Goal: Task Accomplishment & Management: Manage account settings

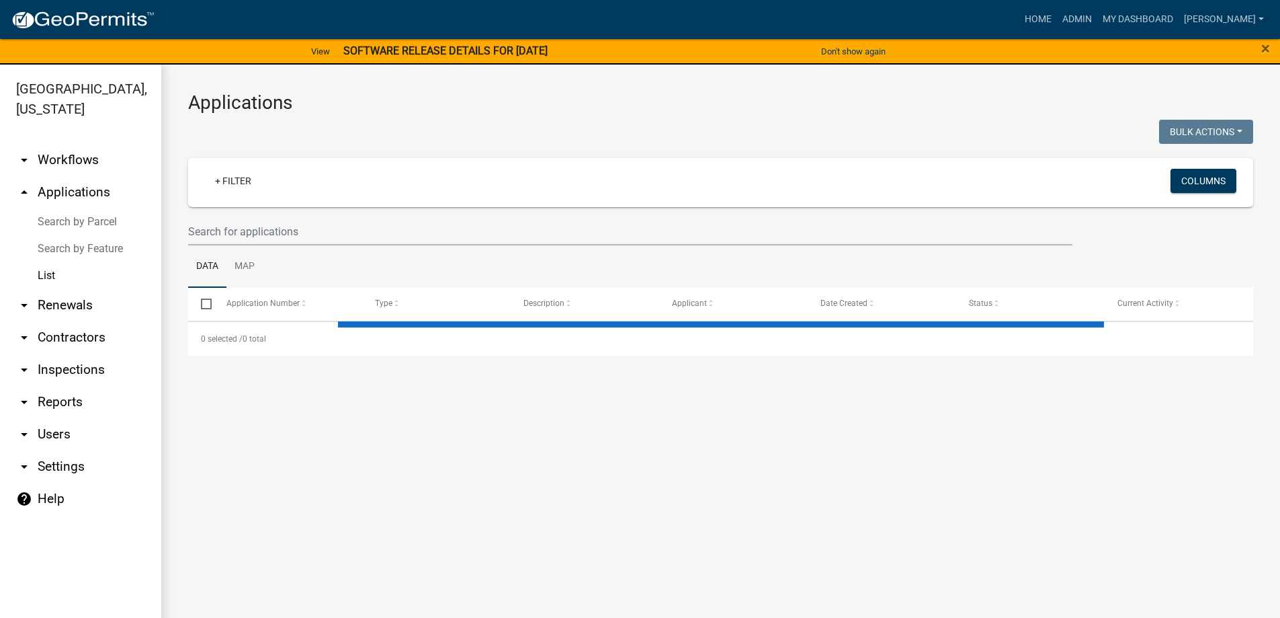
select select "3: 100"
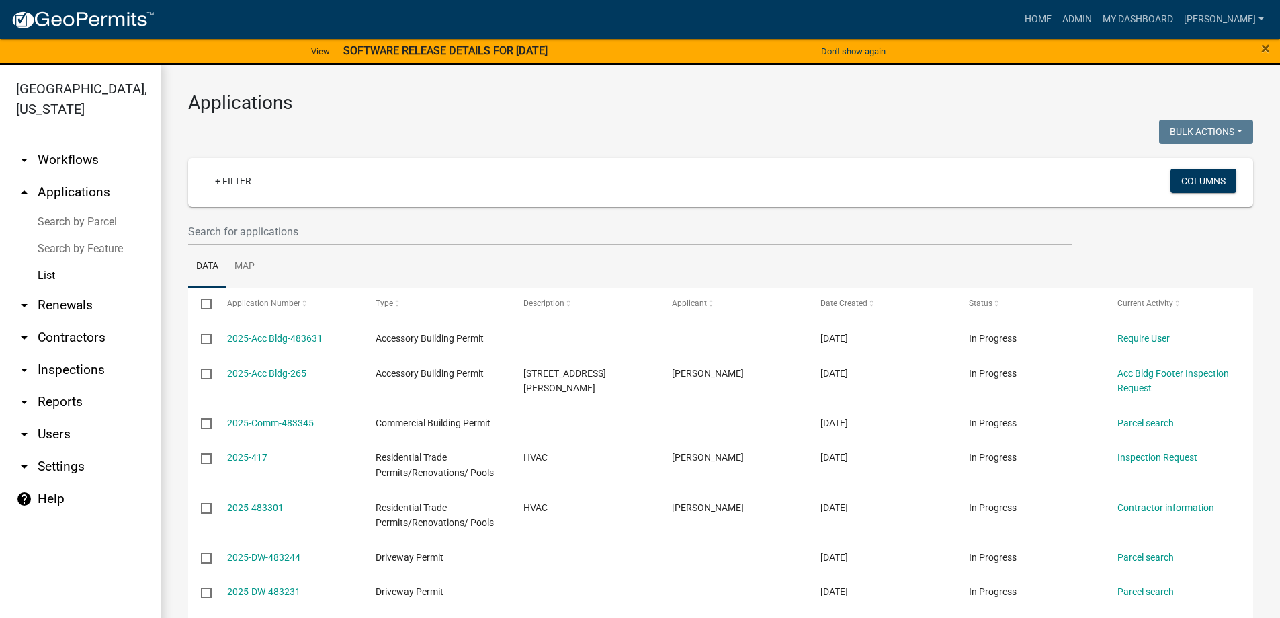
click at [57, 368] on link "arrow_drop_down Inspections" at bounding box center [80, 369] width 161 height 32
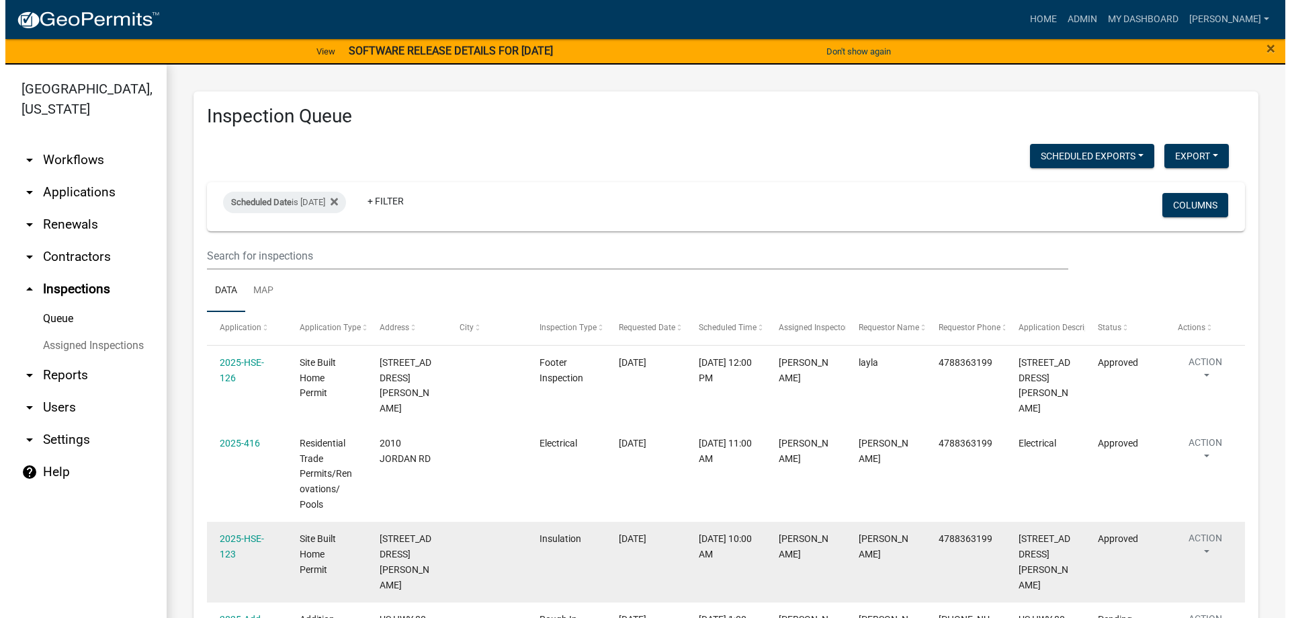
scroll to position [95, 0]
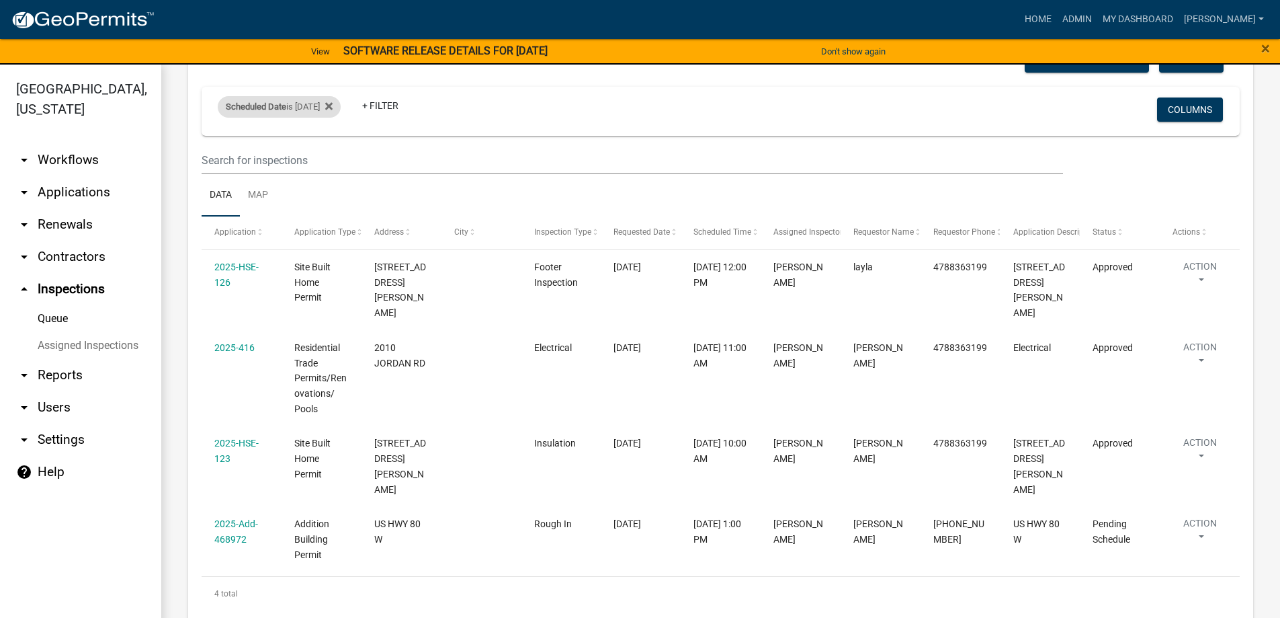
click at [301, 112] on div "Scheduled Date is [DATE]" at bounding box center [279, 107] width 123 height 22
click at [334, 157] on input "[DATE]" at bounding box center [291, 157] width 94 height 28
click at [634, 110] on div "Scheduled Date is [DATE] + Filter" at bounding box center [550, 110] width 684 height 35
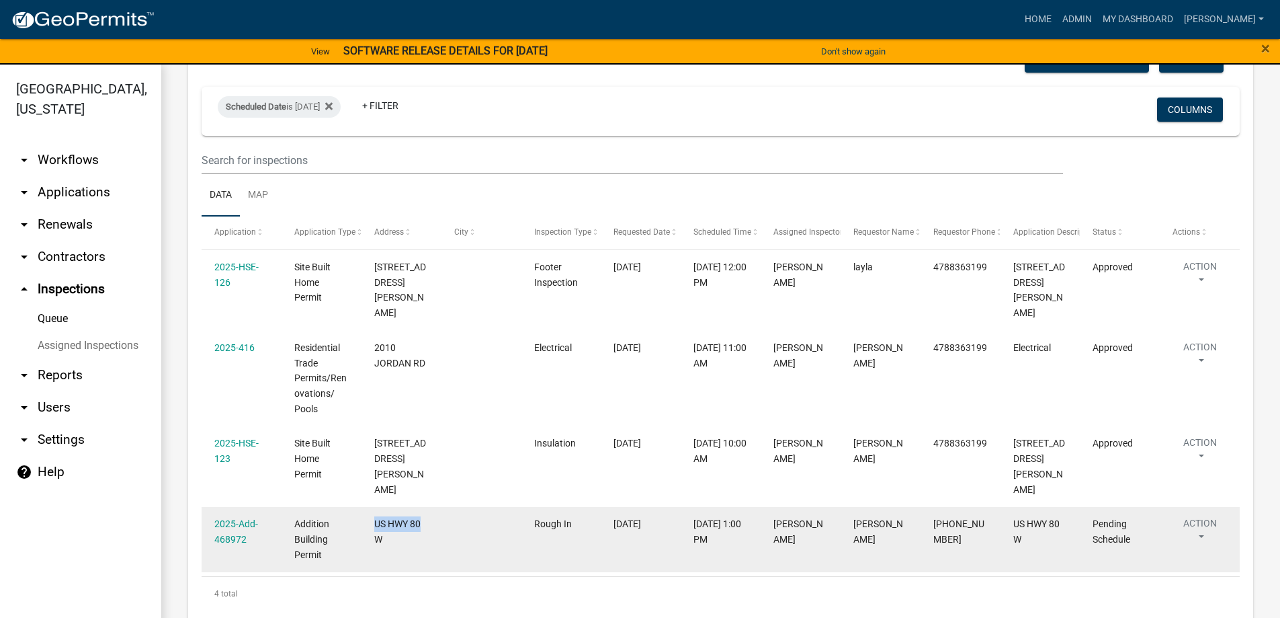
drag, startPoint x: 376, startPoint y: 490, endPoint x: 425, endPoint y: 499, distance: 49.3
click at [425, 516] on div "US HWY 80 W" at bounding box center [401, 531] width 54 height 31
click at [423, 516] on div "US HWY 80 W" at bounding box center [401, 531] width 54 height 31
drag, startPoint x: 414, startPoint y: 509, endPoint x: 371, endPoint y: 493, distance: 45.9
click at [372, 507] on datatable-body-cell "US HWY 80 W" at bounding box center [402, 539] width 80 height 65
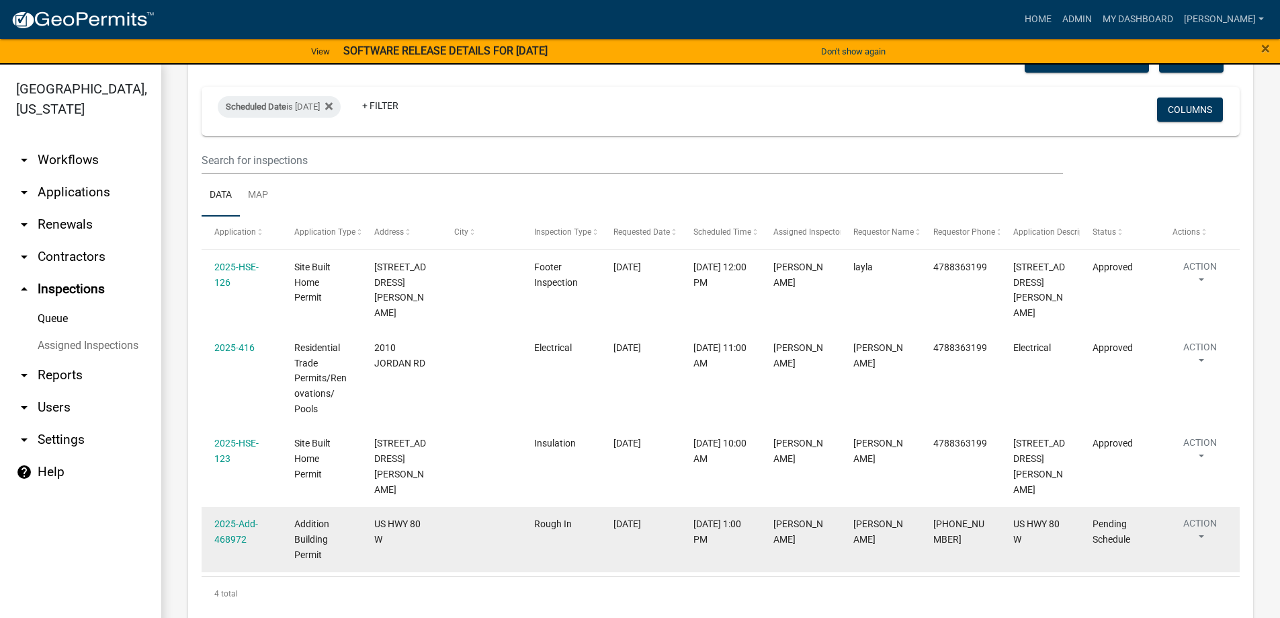
click at [511, 513] on datatable-body-cell at bounding box center [482, 539] width 80 height 65
drag, startPoint x: 933, startPoint y: 492, endPoint x: 999, endPoint y: 530, distance: 76.2
click at [999, 530] on datatable-body-cell "[PHONE_NUMBER]" at bounding box center [961, 539] width 80 height 65
click at [1055, 516] on div "US HWY 80 W" at bounding box center [1040, 531] width 54 height 31
drag, startPoint x: 1044, startPoint y: 507, endPoint x: 640, endPoint y: 528, distance: 404.4
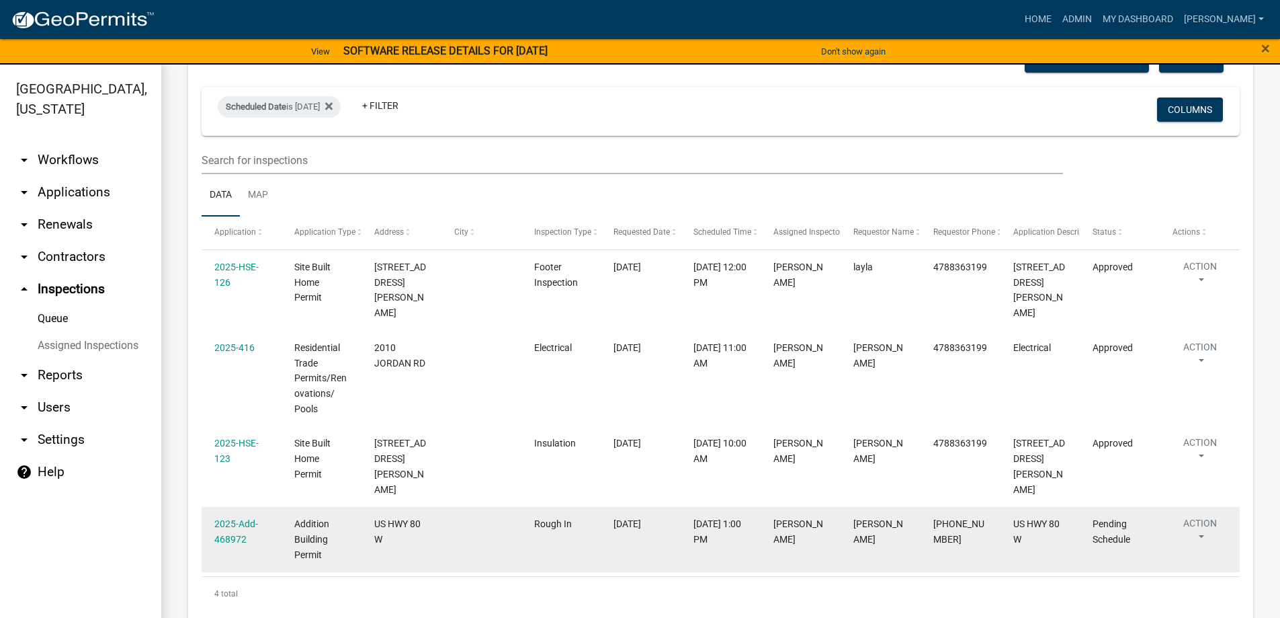
click at [640, 528] on div "2025-Add-468972 Addition Building Permit US HWY 80 W Rough In [DATE] [DATE] 1:0…" at bounding box center [721, 539] width 1038 height 65
click at [222, 518] on link "2025-Add-468972" at bounding box center [236, 531] width 44 height 26
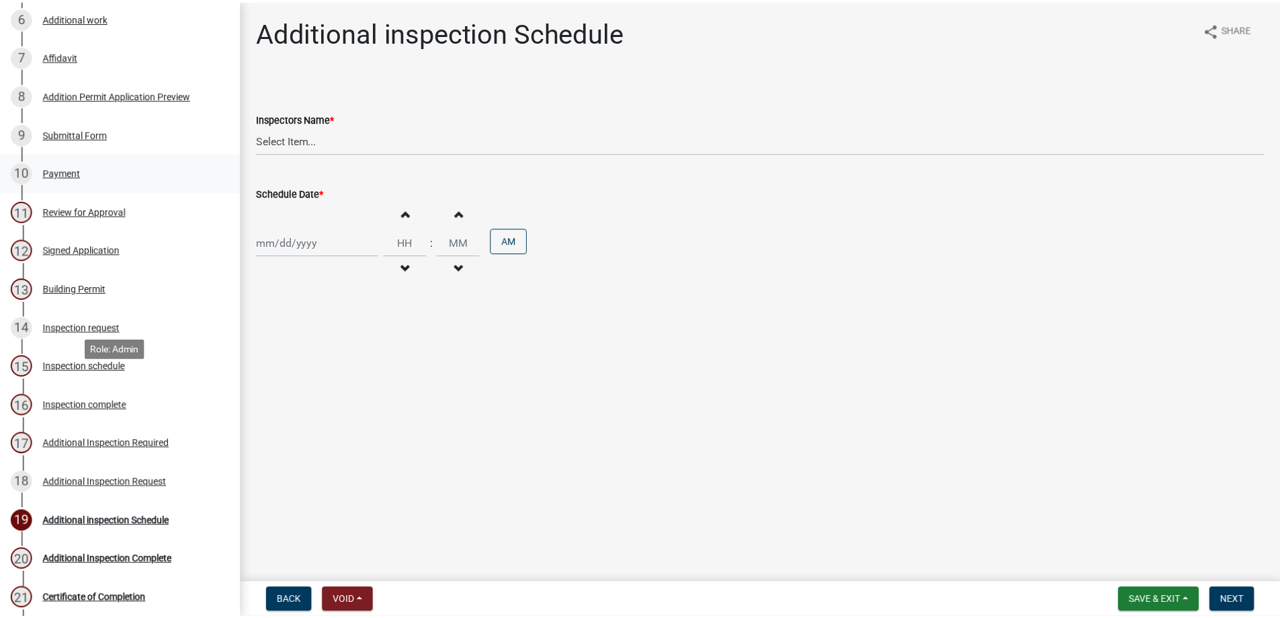
scroll to position [538, 0]
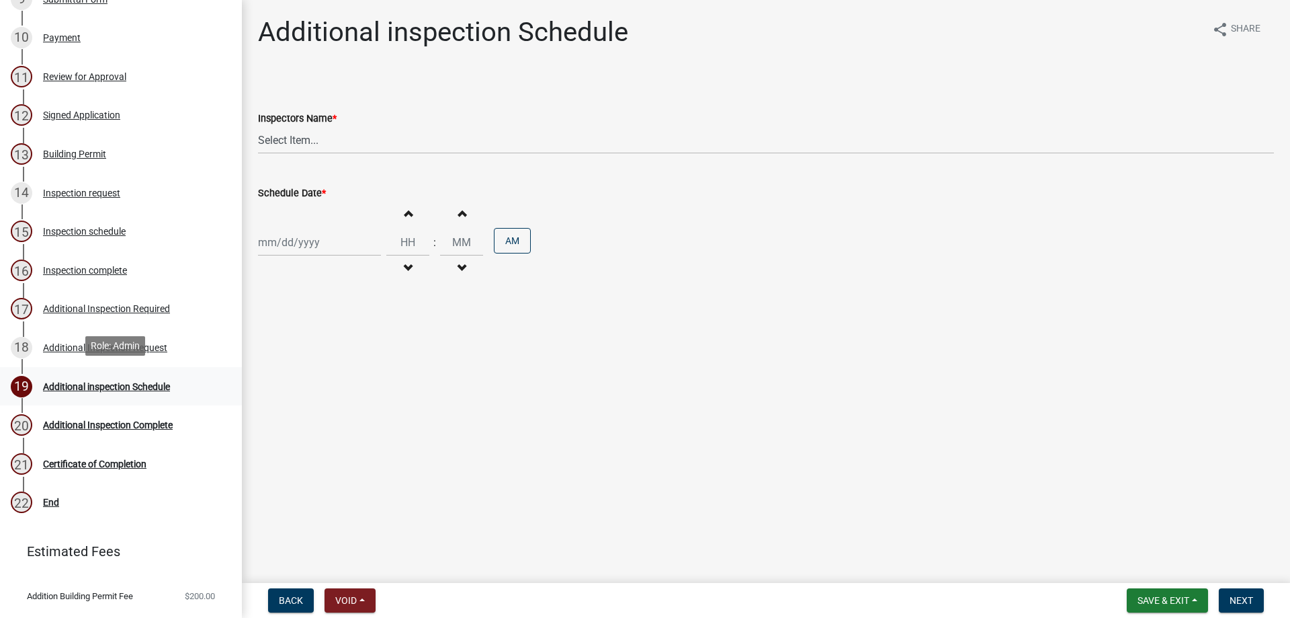
click at [151, 384] on div "Additional inspection Schedule" at bounding box center [106, 386] width 127 height 9
click at [135, 345] on div "Additional Inspection Request" at bounding box center [105, 347] width 124 height 9
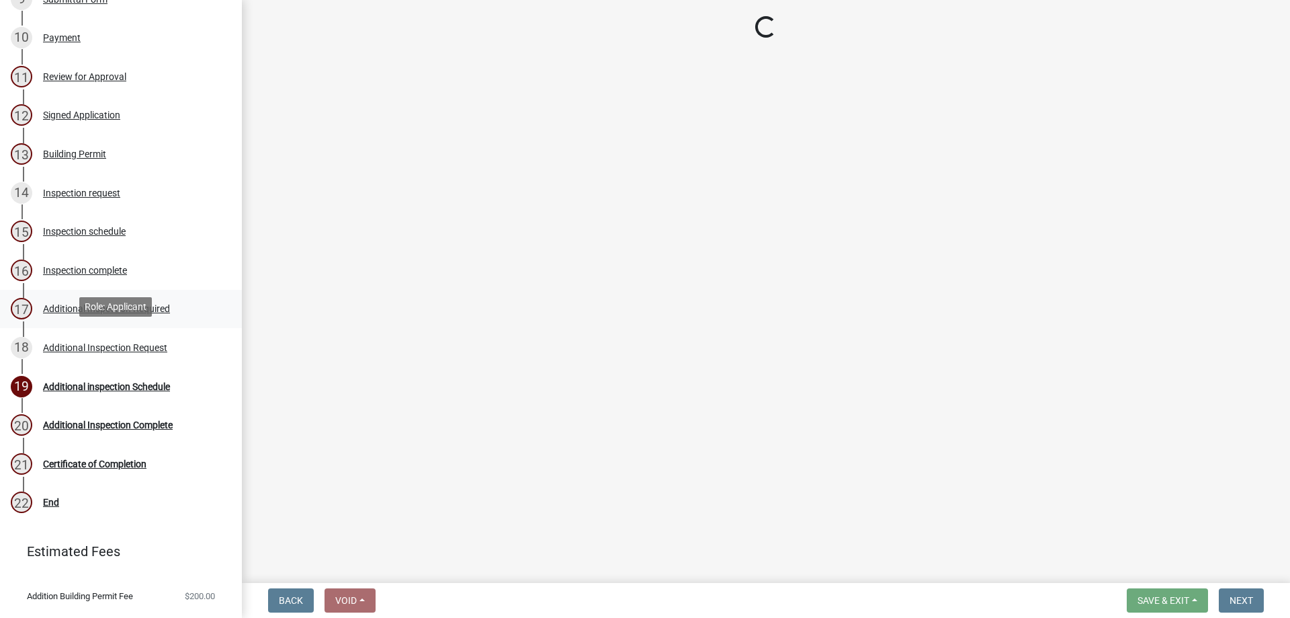
select select "b89b69e1-ba49-4fa2-841b-ffb59684d0ab"
select select "44bdf430-1a3a-47d8-9d8c-80039791f414"
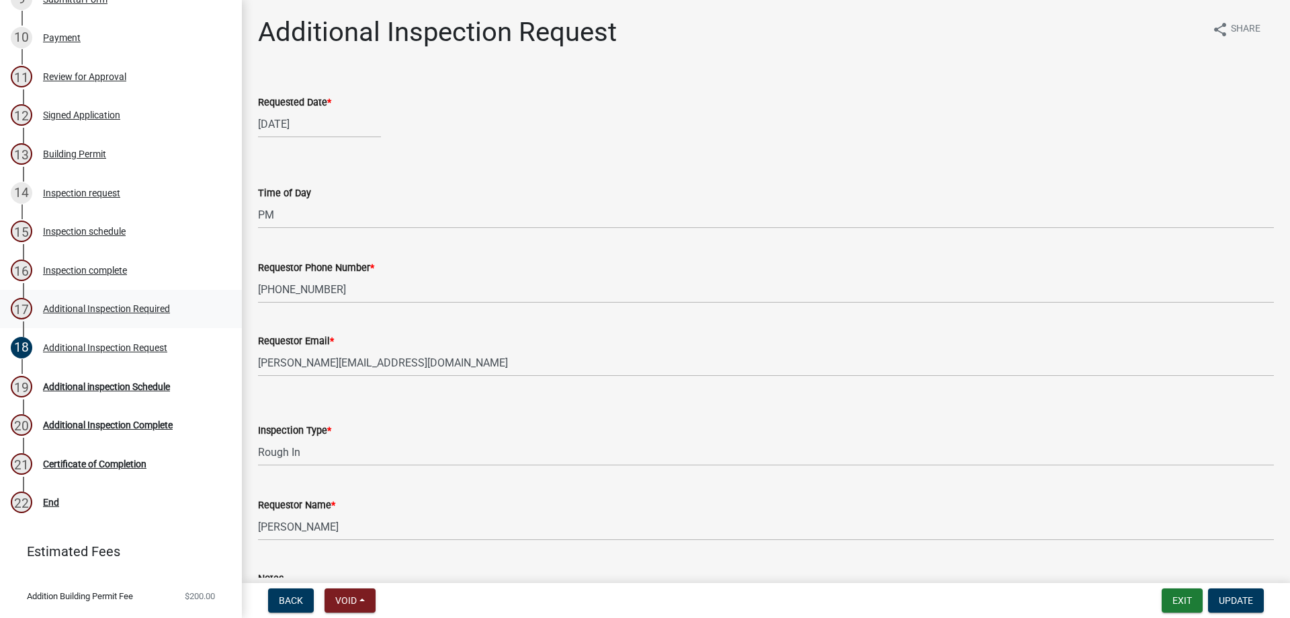
click at [149, 307] on div "Additional Inspection Required" at bounding box center [106, 308] width 127 height 9
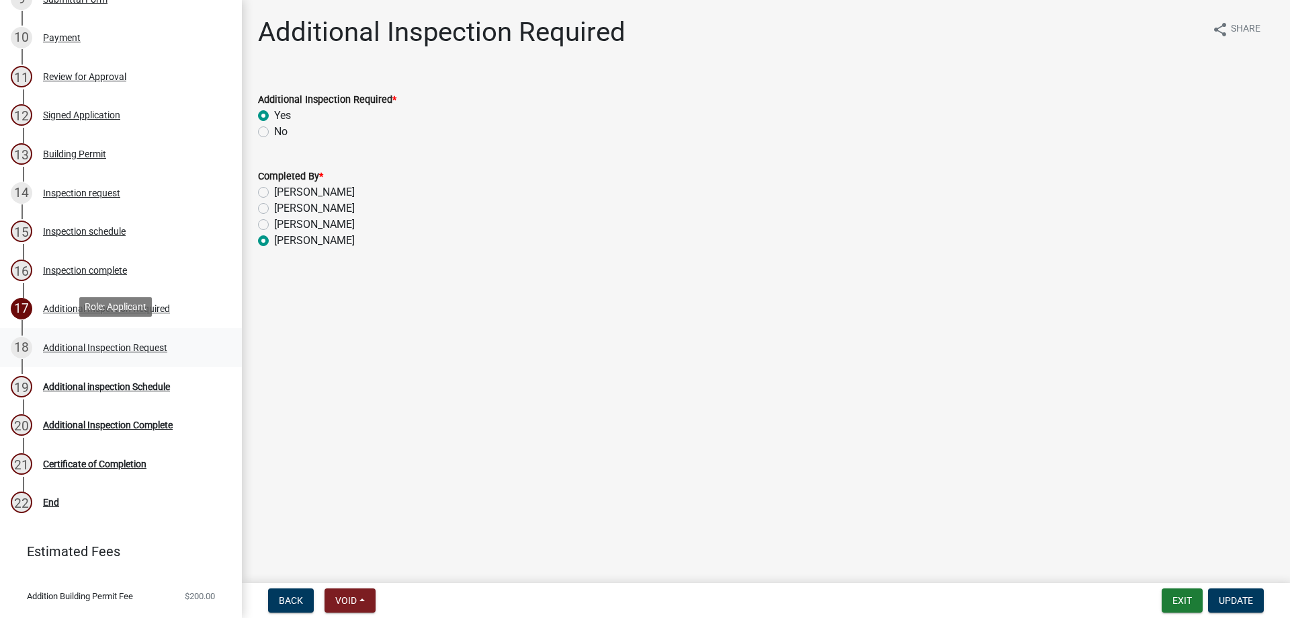
click at [155, 352] on div "18 Additional Inspection Request" at bounding box center [116, 348] width 210 height 22
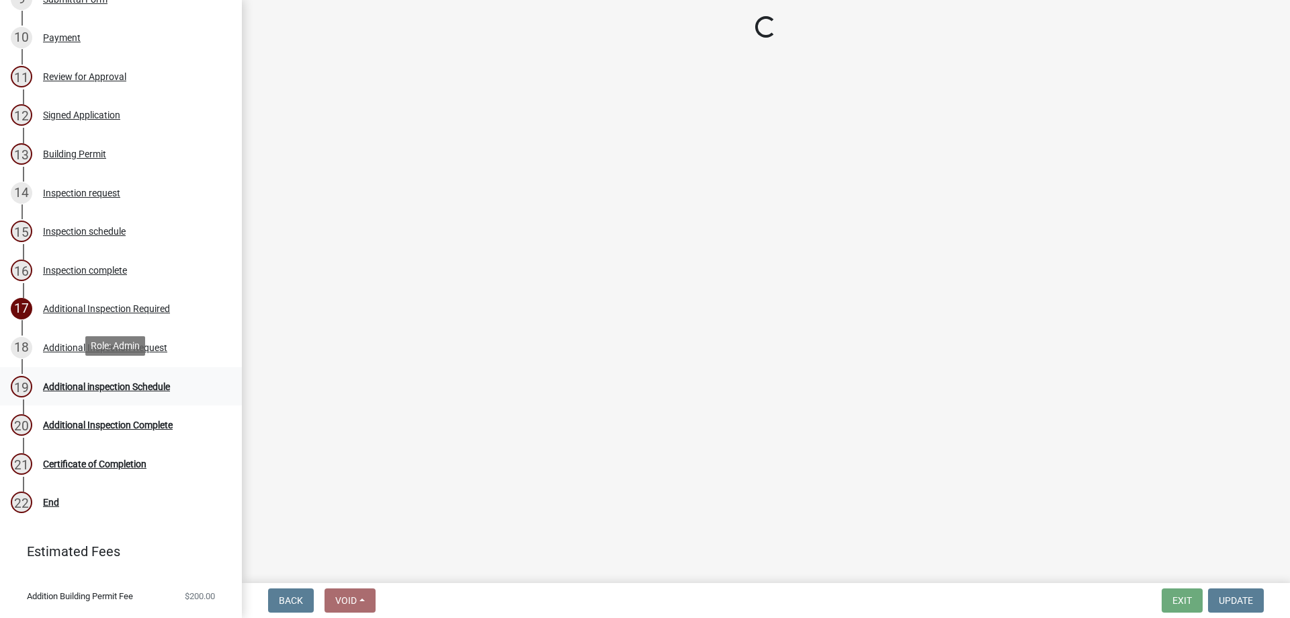
click at [150, 389] on div "19 Additional inspection Schedule" at bounding box center [116, 387] width 210 height 22
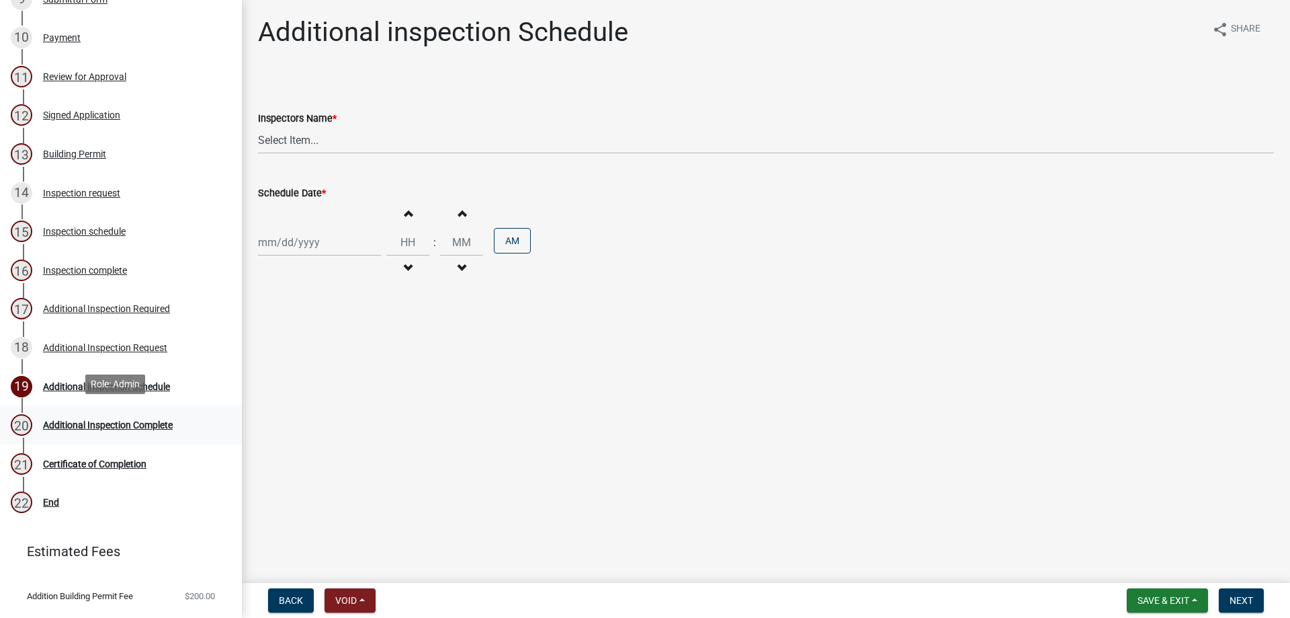
click at [87, 427] on div "20 Additional Inspection Complete" at bounding box center [116, 425] width 210 height 22
click at [1183, 595] on span "Save & Exit" at bounding box center [1164, 600] width 52 height 11
click at [1156, 573] on button "Save & Exit" at bounding box center [1155, 565] width 108 height 32
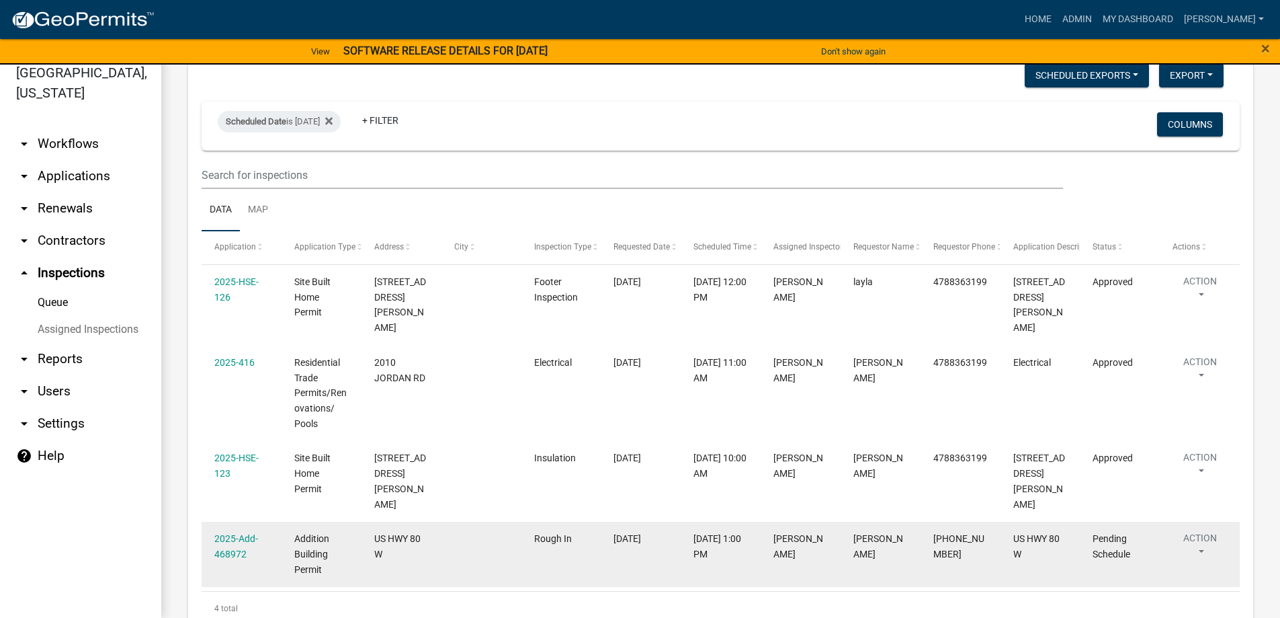
scroll to position [95, 0]
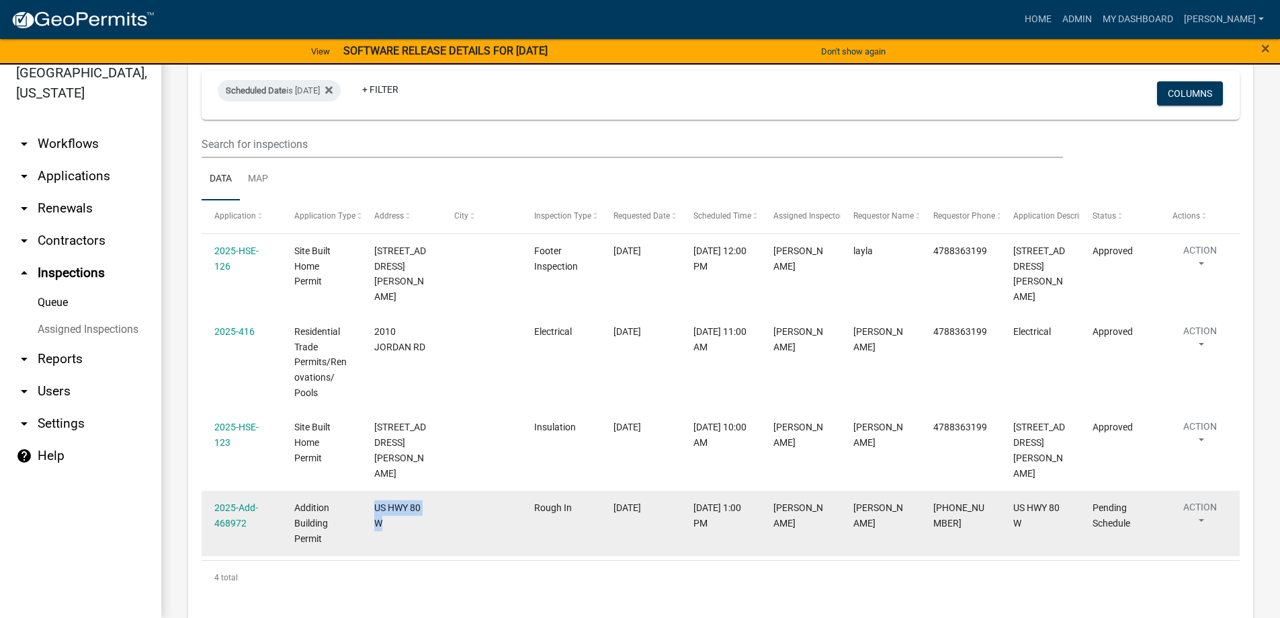
drag, startPoint x: 383, startPoint y: 495, endPoint x: 361, endPoint y: 468, distance: 35.4
click at [362, 491] on datatable-body-cell "US HWY 80 W" at bounding box center [402, 523] width 80 height 65
click at [857, 493] on datatable-body-cell "[PERSON_NAME]" at bounding box center [881, 523] width 80 height 65
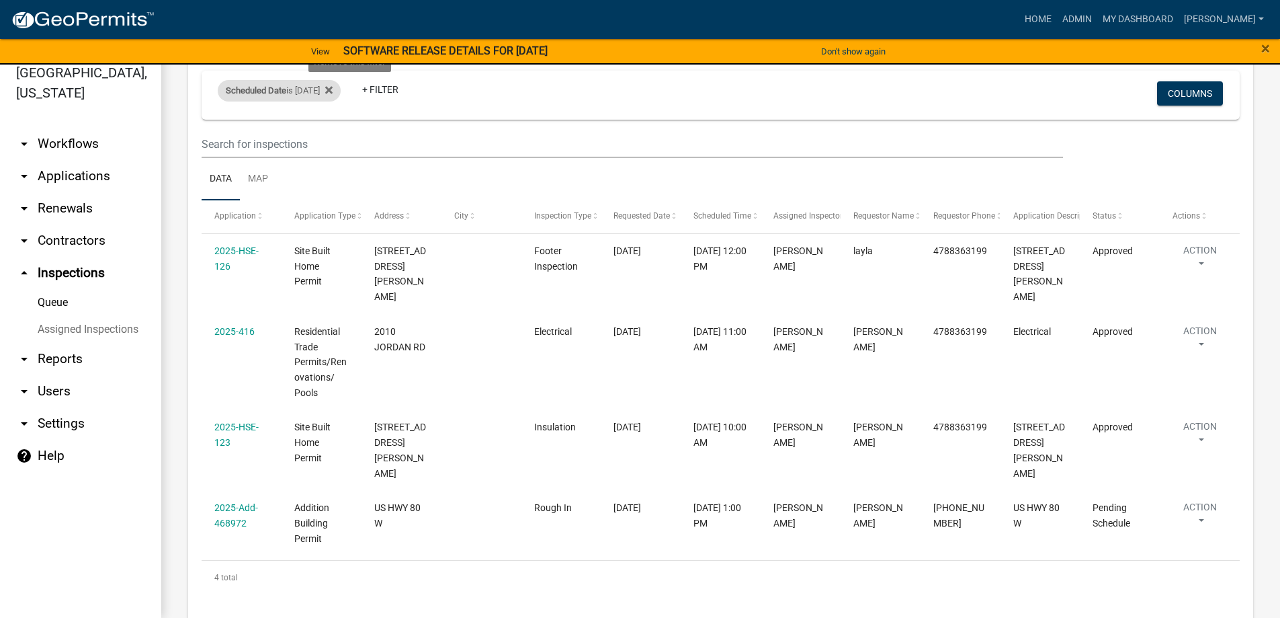
click at [341, 93] on div "Scheduled Date is [DATE] Remove this filter" at bounding box center [279, 91] width 123 height 22
click at [290, 147] on input "[DATE]" at bounding box center [291, 141] width 94 height 28
click at [333, 142] on input "[DATE]" at bounding box center [291, 141] width 94 height 28
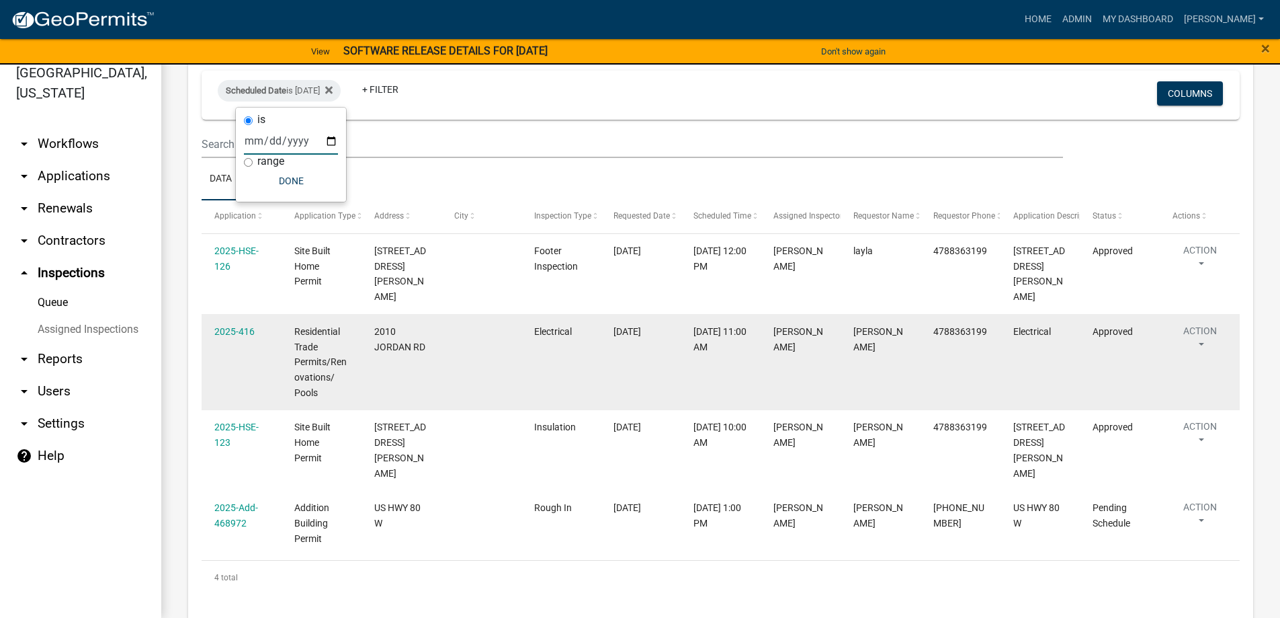
type input "[DATE]"
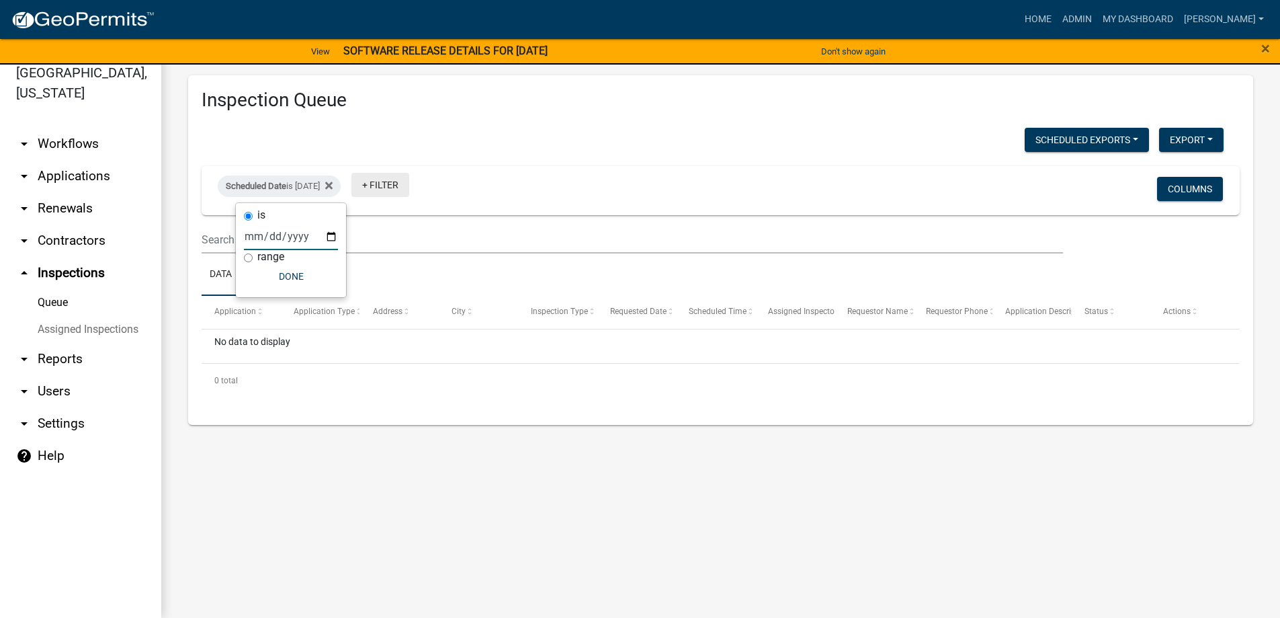
scroll to position [0, 0]
click at [454, 308] on span "City" at bounding box center [459, 310] width 14 height 9
click at [429, 272] on ul "Data Map" at bounding box center [721, 274] width 1038 height 42
click at [251, 281] on link "Map" at bounding box center [258, 274] width 36 height 43
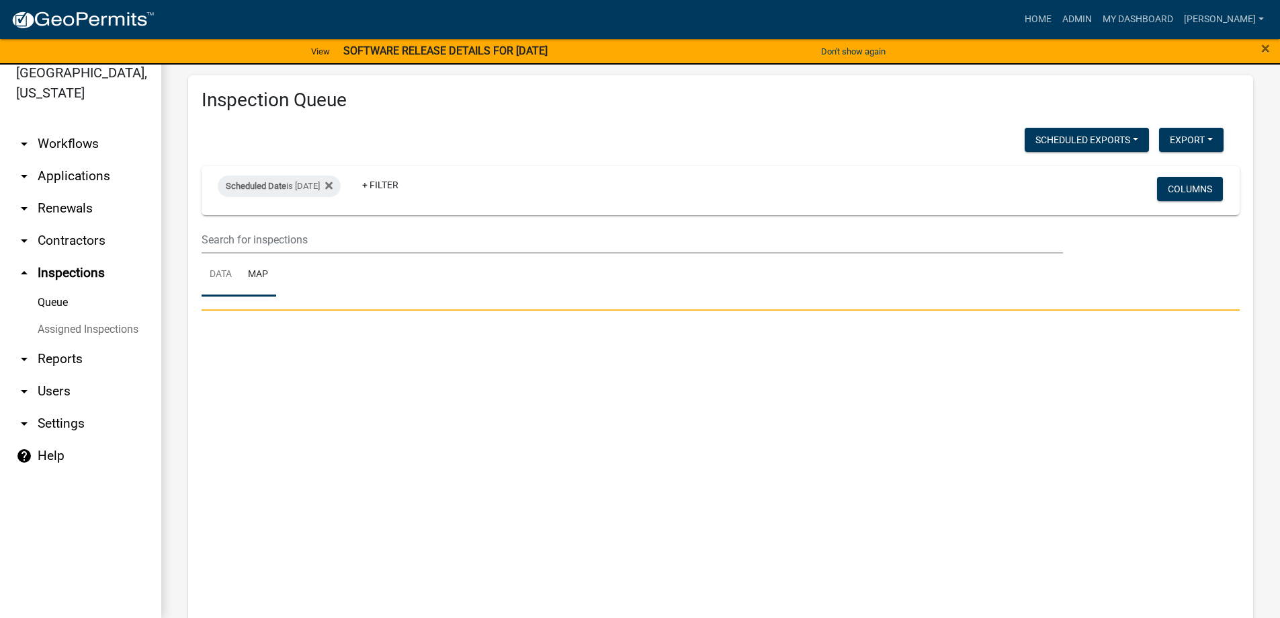
click at [224, 279] on link "Data" at bounding box center [221, 274] width 38 height 43
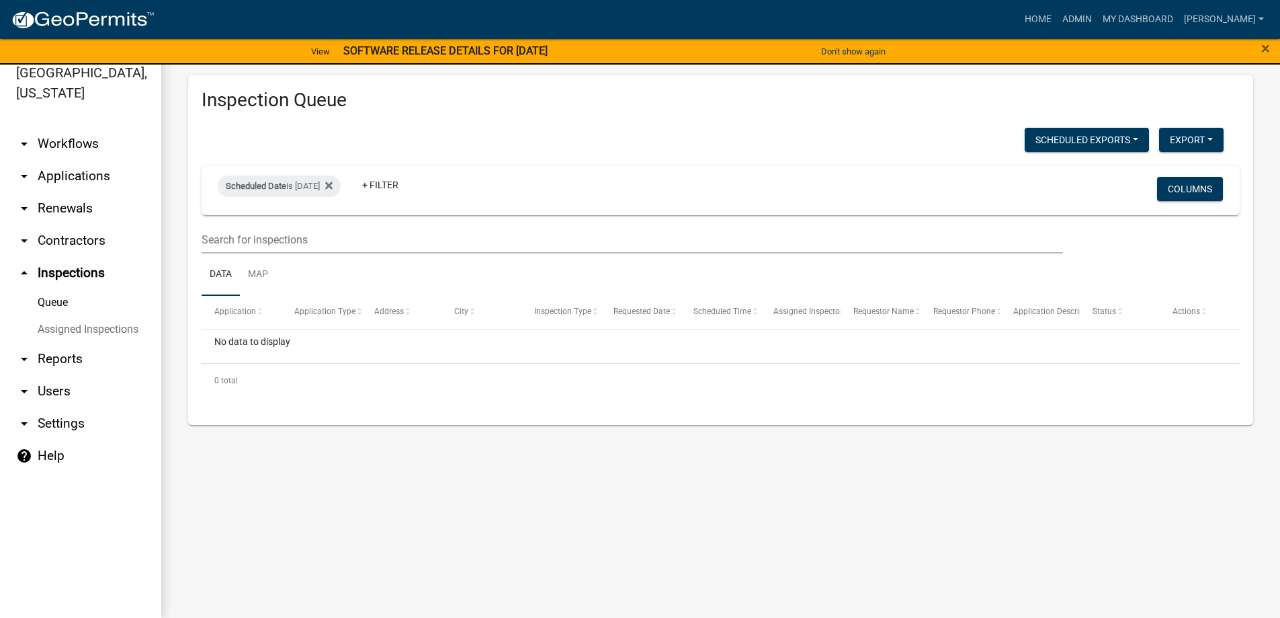
click at [71, 181] on link "arrow_drop_down Applications" at bounding box center [80, 176] width 161 height 32
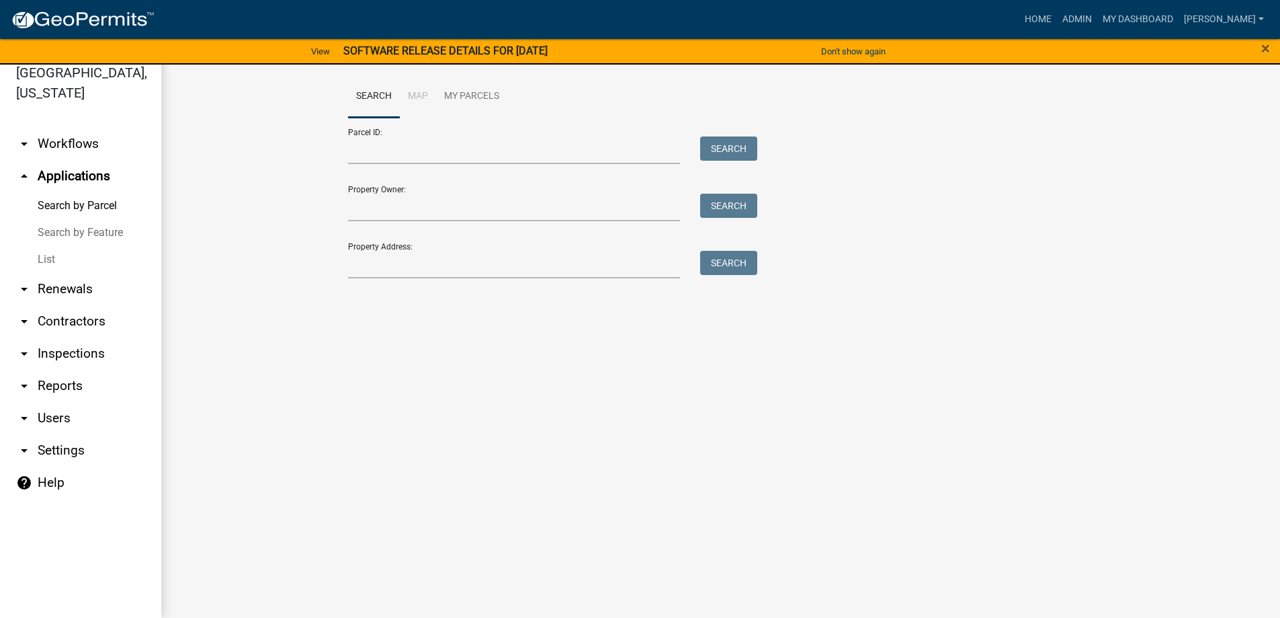
click at [72, 250] on link "List" at bounding box center [80, 259] width 161 height 27
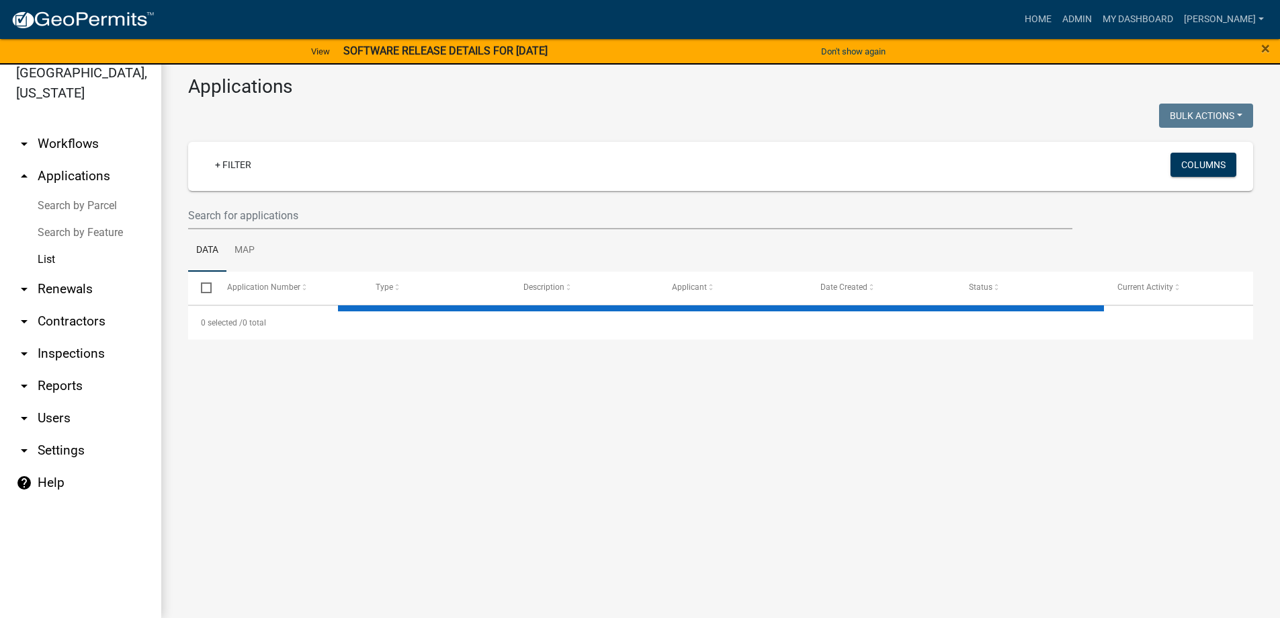
select select "3: 100"
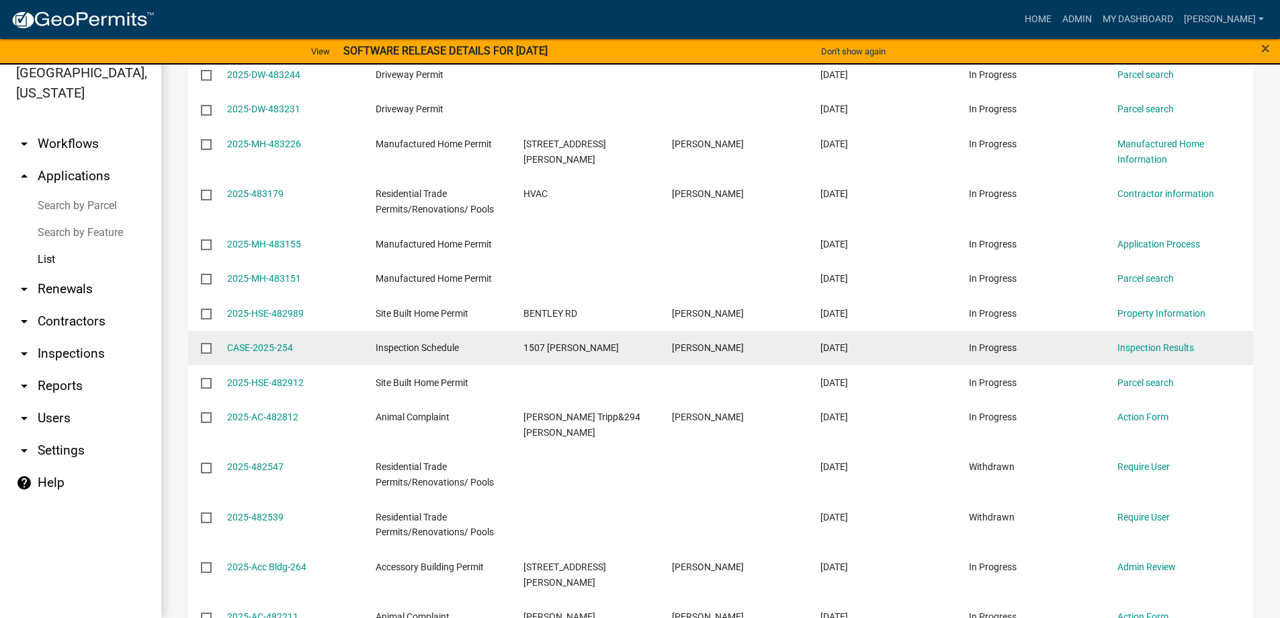
scroll to position [470, 0]
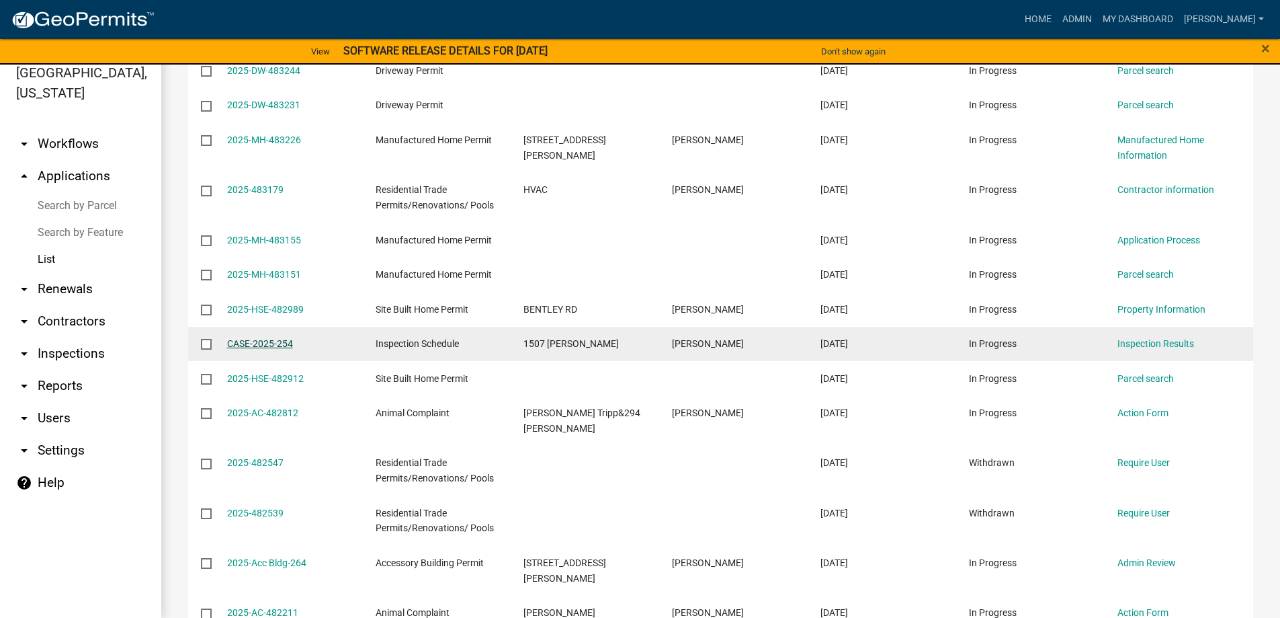
click at [252, 342] on link "CASE-2025-254" at bounding box center [260, 343] width 66 height 11
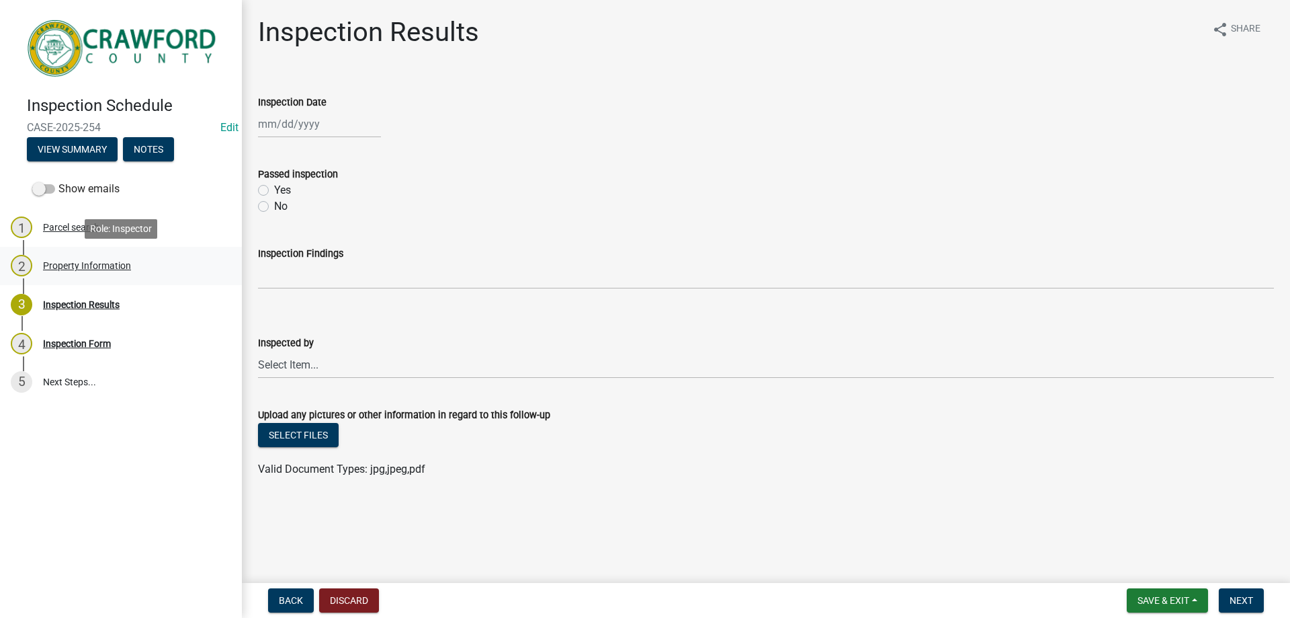
click at [113, 268] on div "Property Information" at bounding box center [87, 265] width 88 height 9
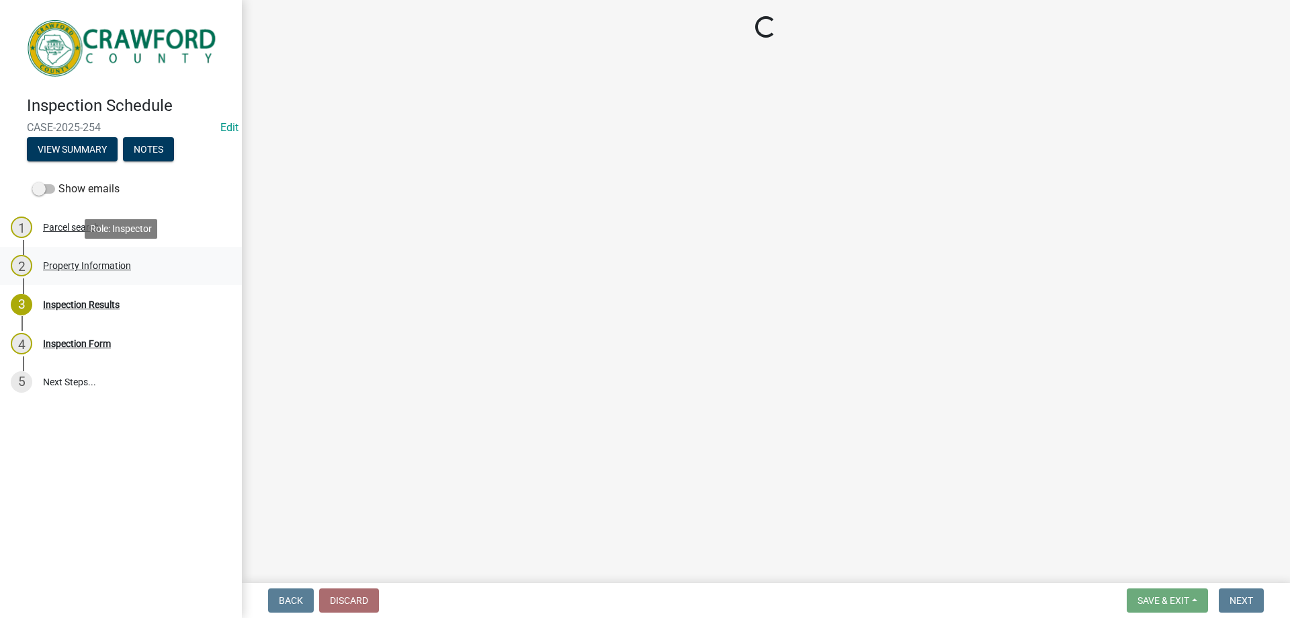
select select "1d0a2158-052f-40b6-82a2-dba1764a9e57"
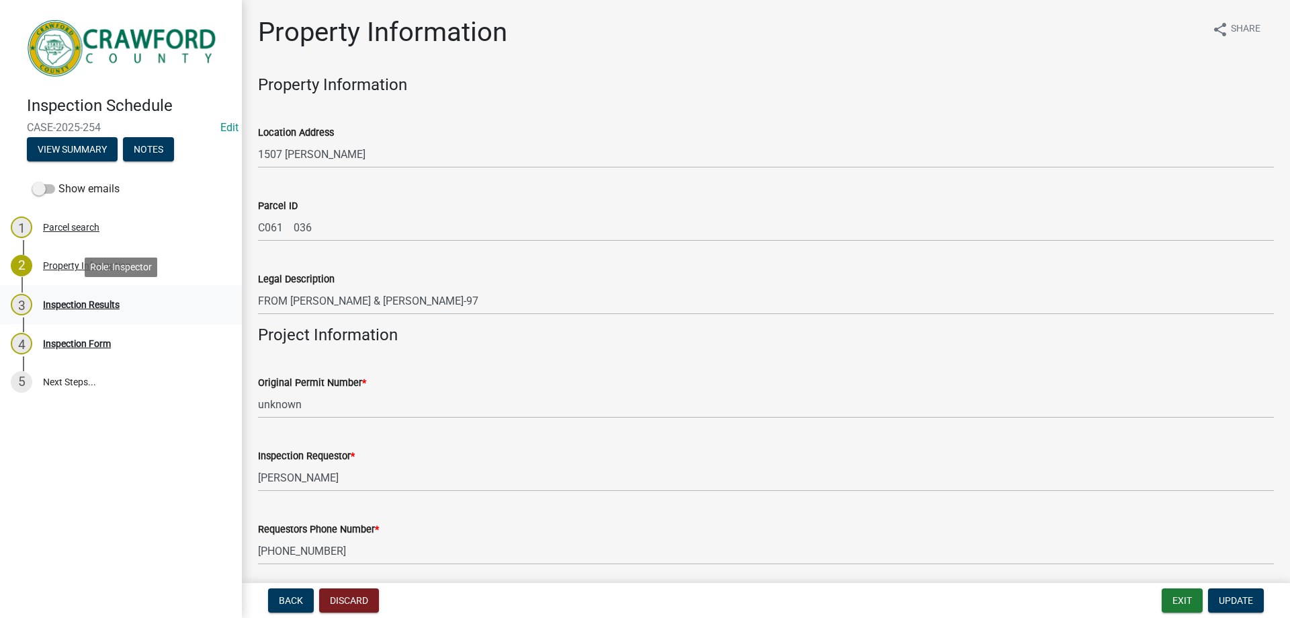
click at [103, 306] on div "Inspection Results" at bounding box center [81, 304] width 77 height 9
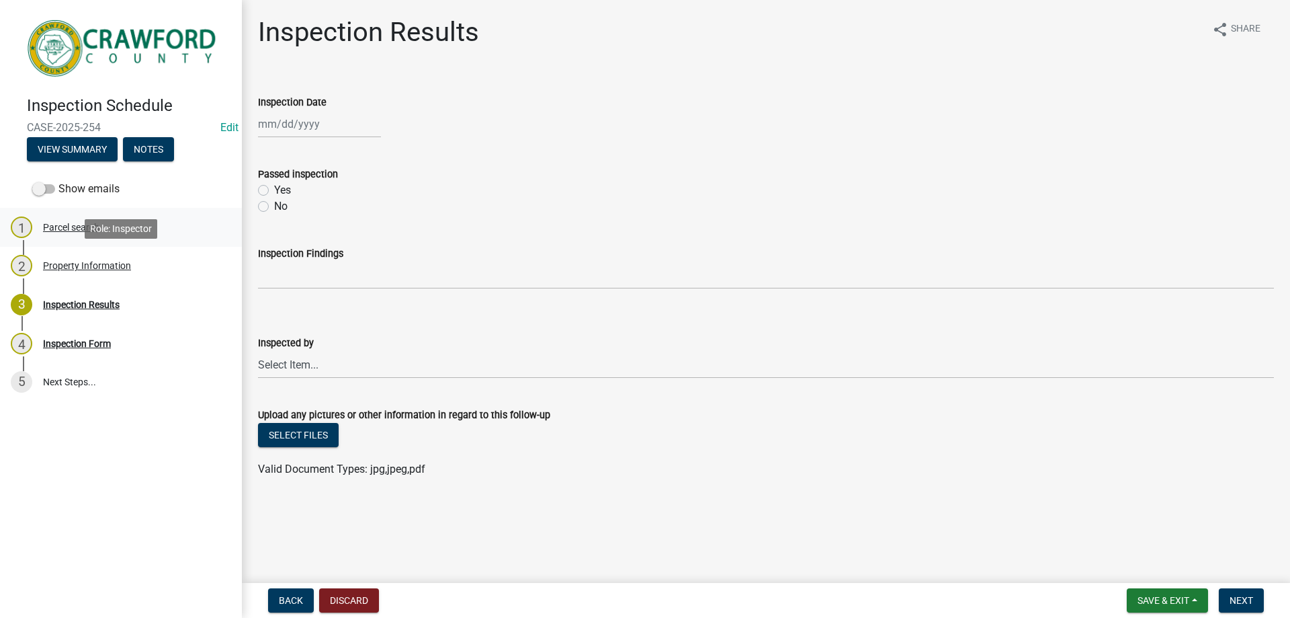
click at [88, 241] on link "1 Parcel search" at bounding box center [121, 227] width 242 height 39
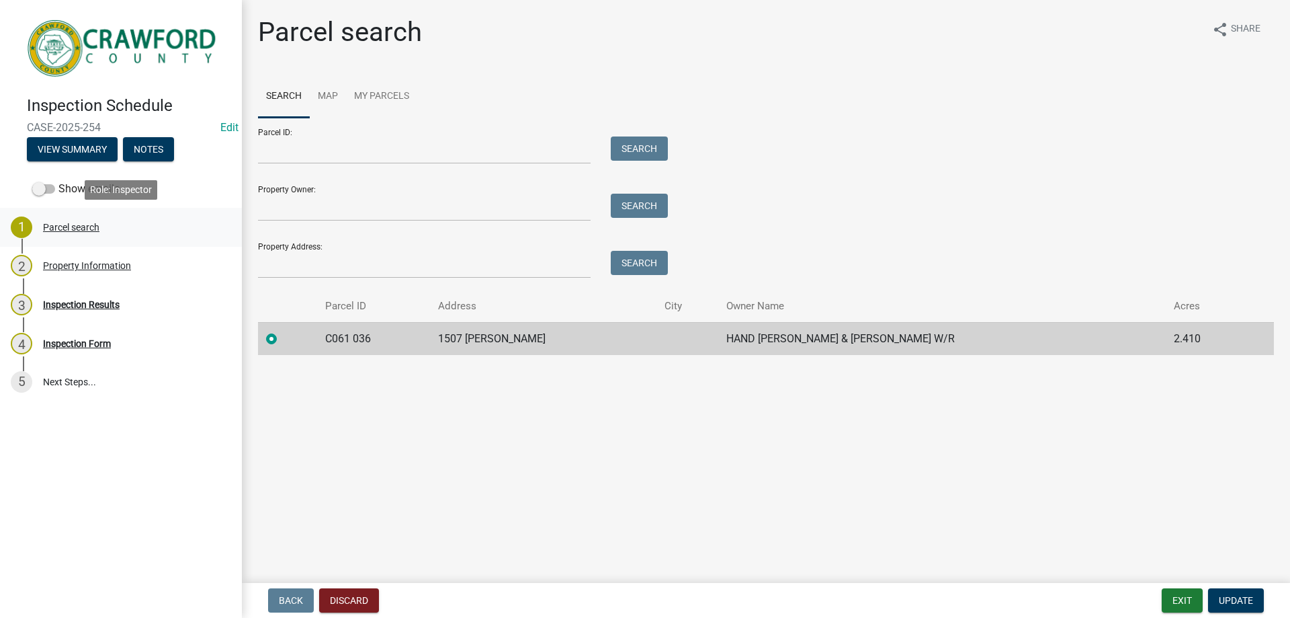
click at [94, 222] on div "Parcel search" at bounding box center [71, 226] width 56 height 9
click at [93, 257] on div "2 Property Information" at bounding box center [116, 266] width 210 height 22
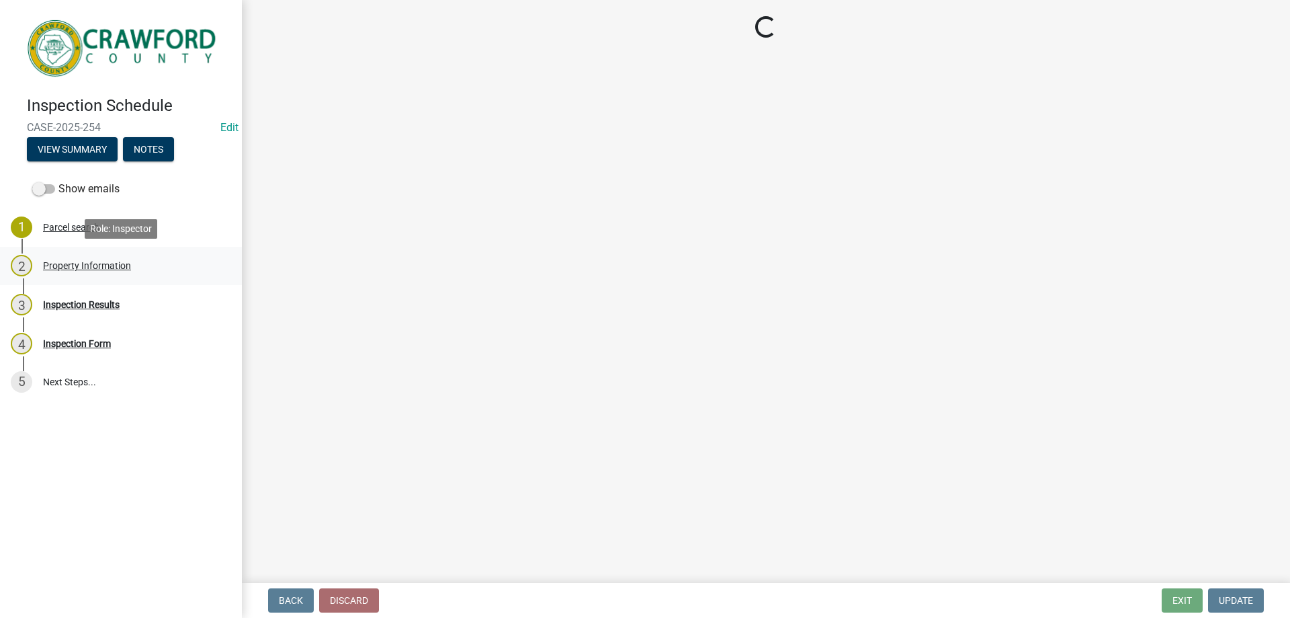
select select "1d0a2158-052f-40b6-82a2-dba1764a9e57"
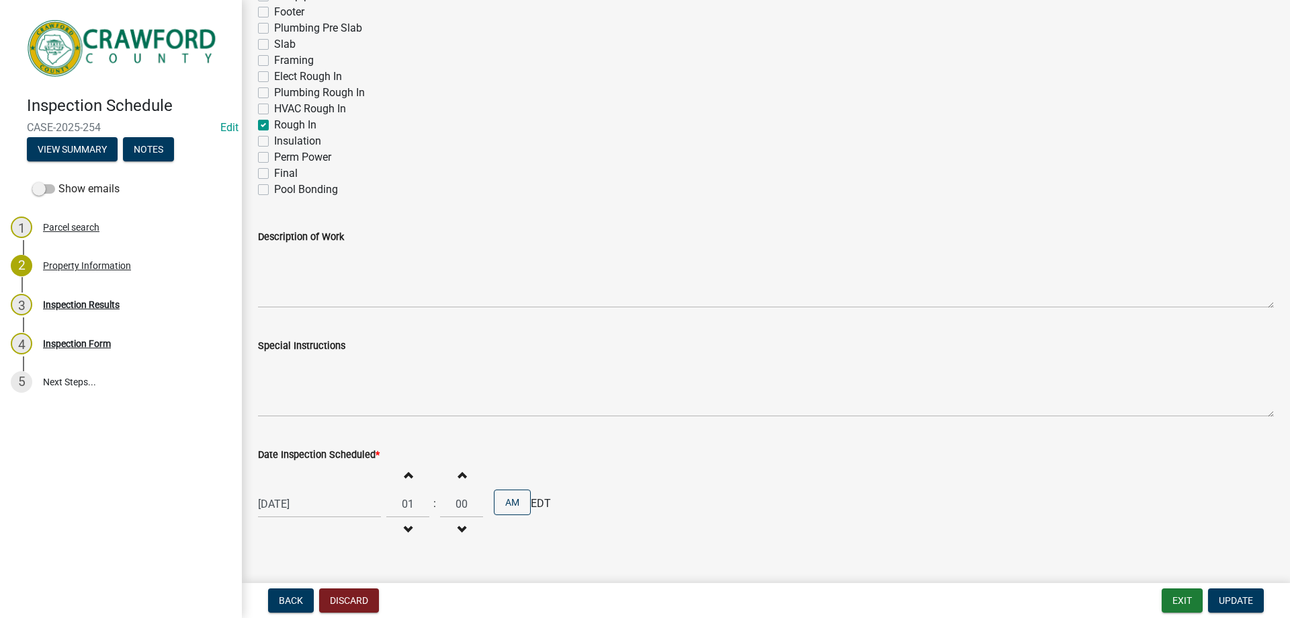
scroll to position [832, 0]
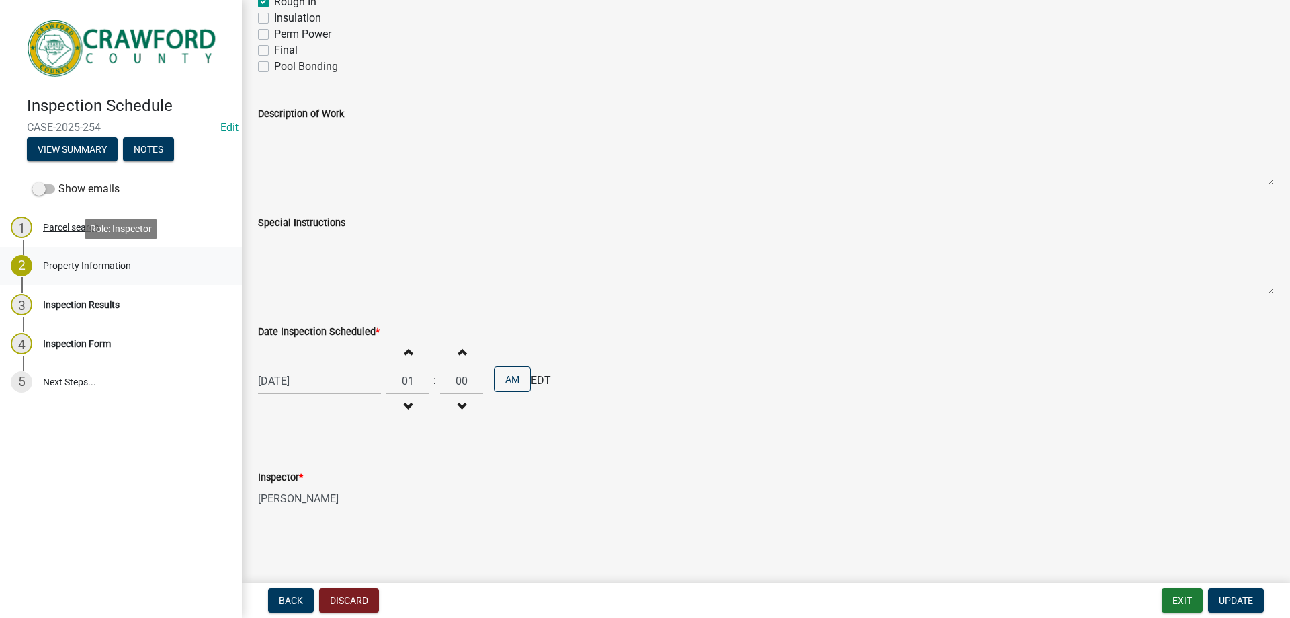
click at [181, 279] on link "2 Property Information" at bounding box center [121, 266] width 242 height 39
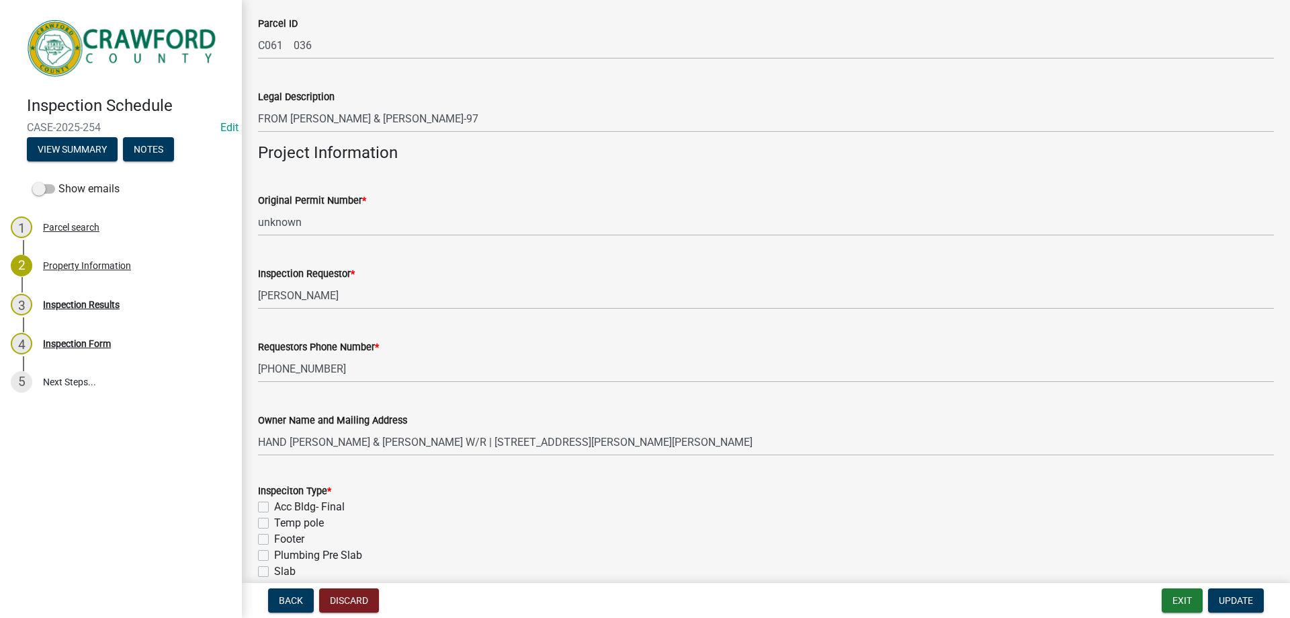
scroll to position [26, 0]
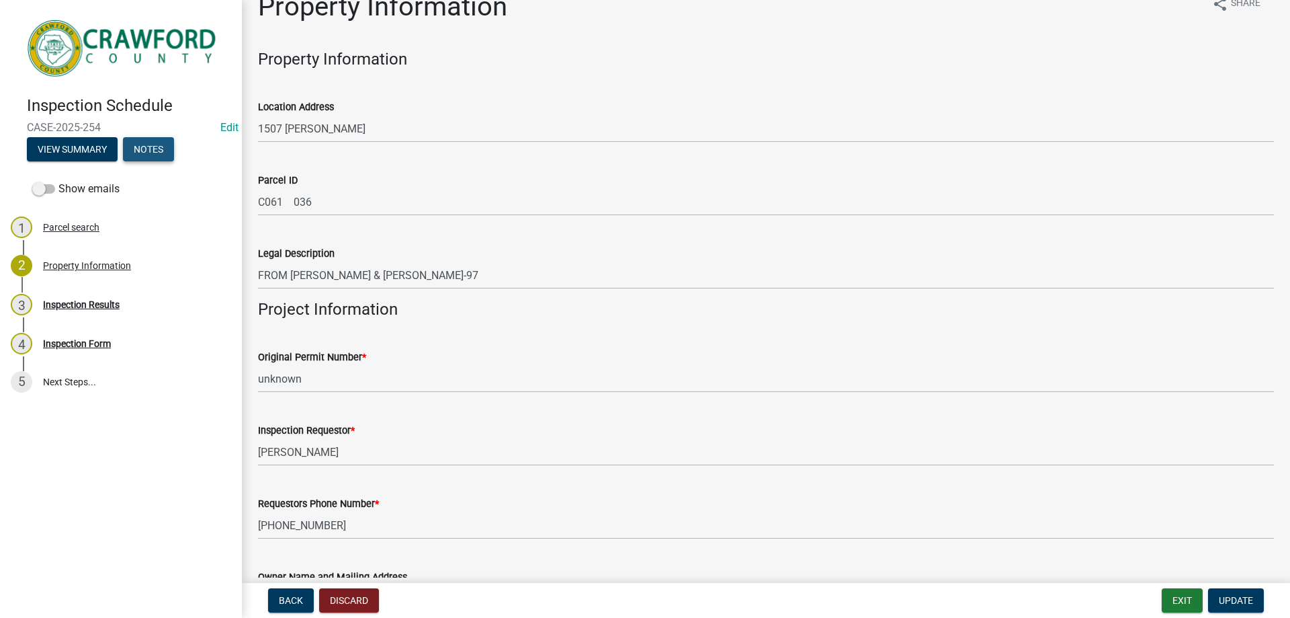
click at [165, 151] on button "Notes" at bounding box center [148, 149] width 51 height 24
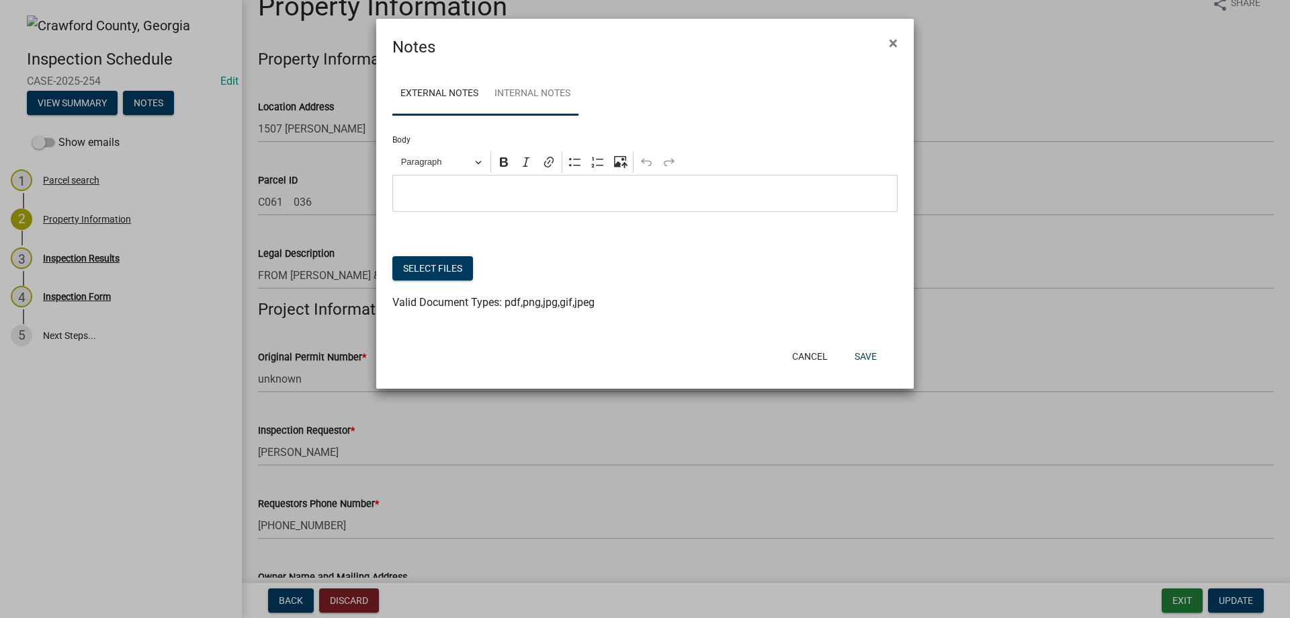
click at [548, 90] on link "Internal Notes" at bounding box center [533, 94] width 92 height 43
click at [890, 49] on span "×" at bounding box center [893, 43] width 9 height 19
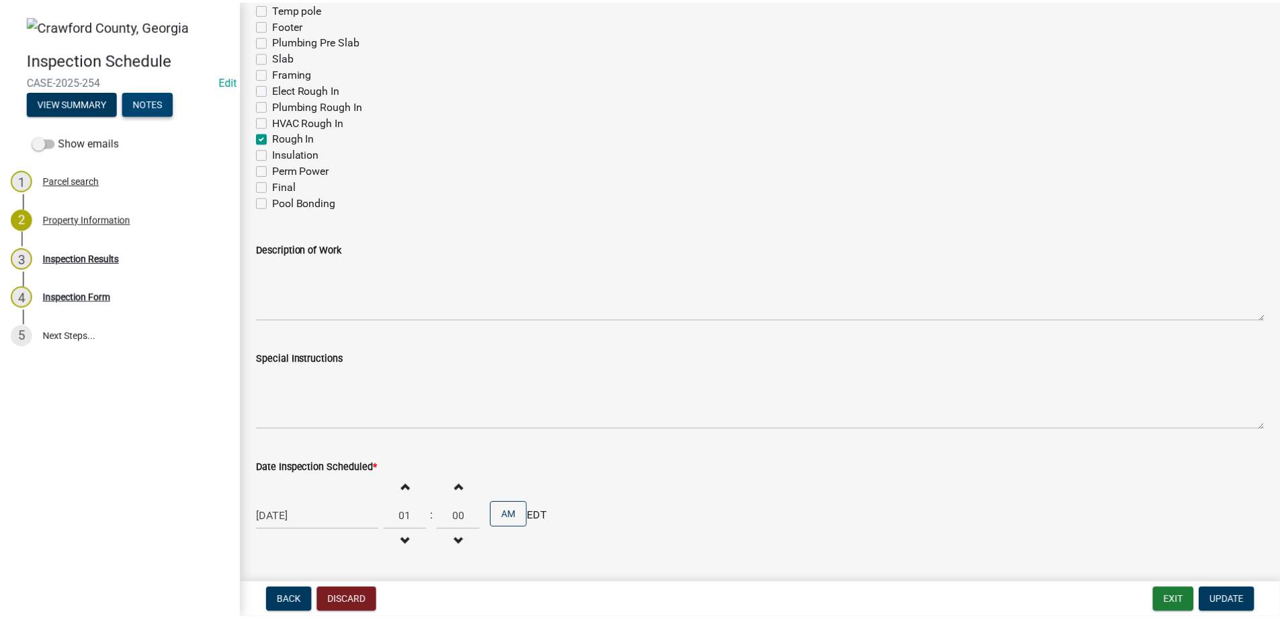
scroll to position [832, 0]
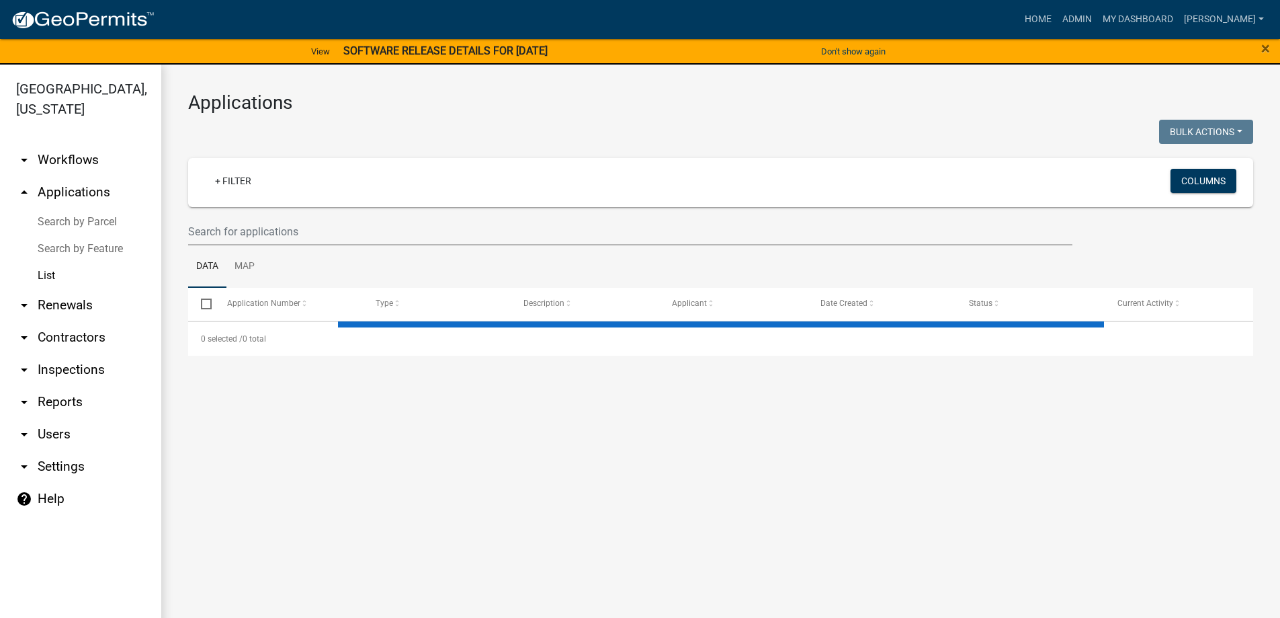
select select "3: 100"
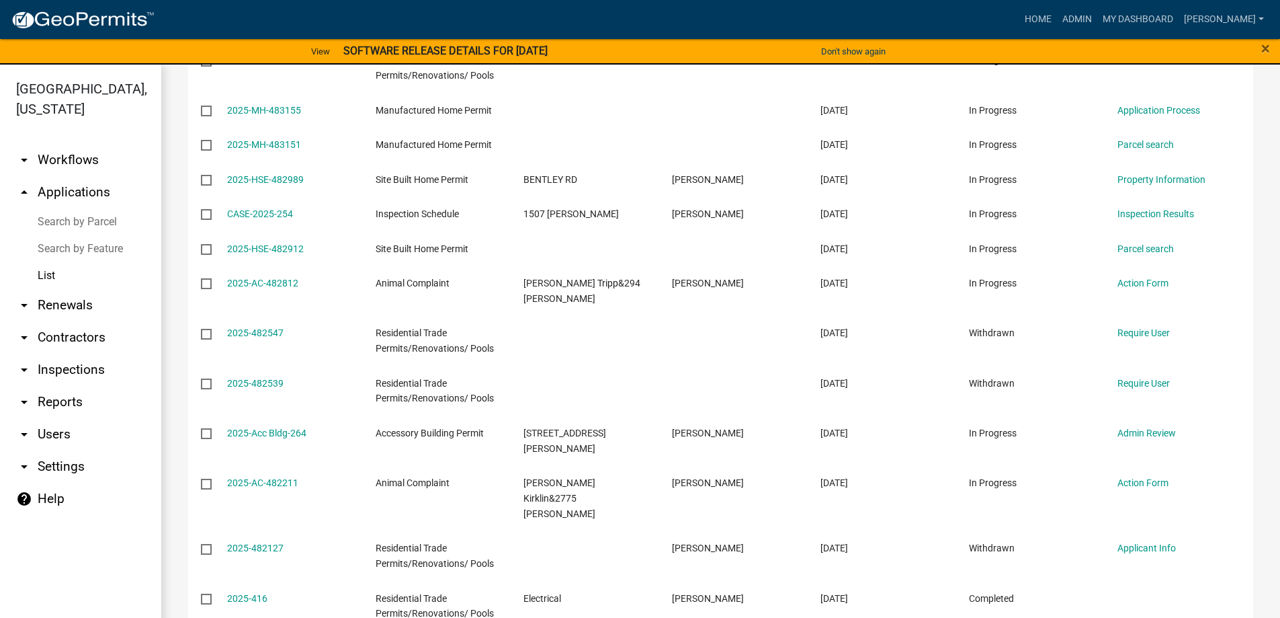
scroll to position [538, 0]
